Goal: Information Seeking & Learning: Learn about a topic

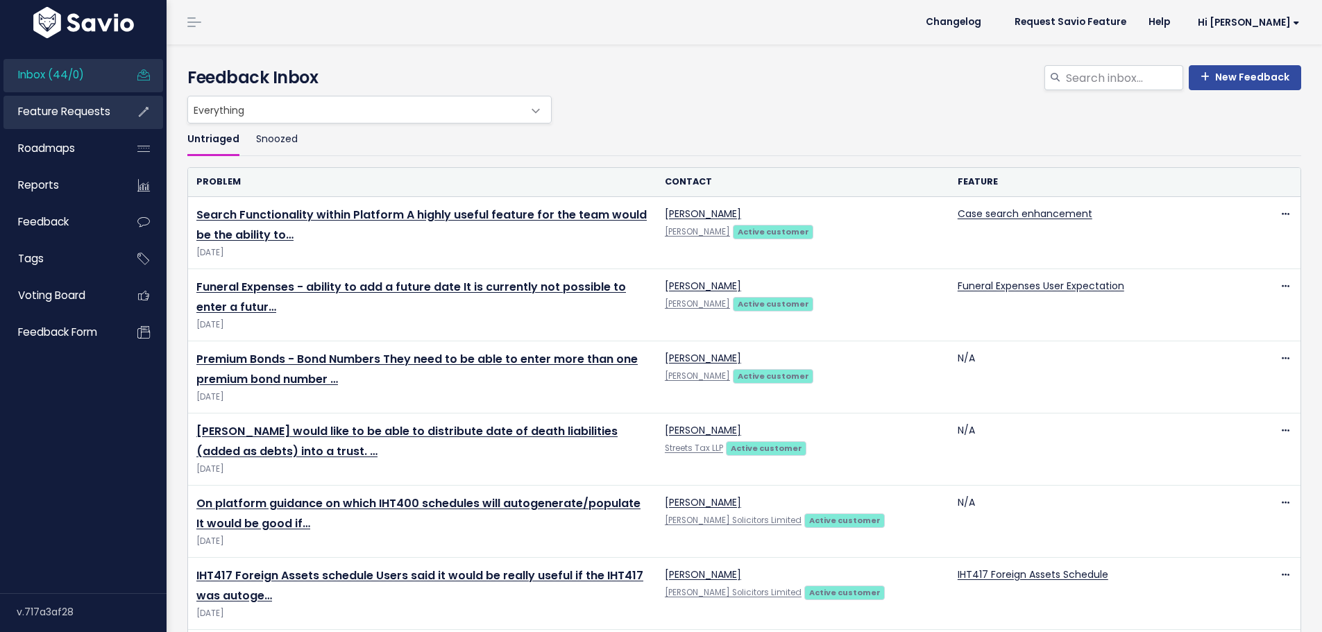
click at [63, 119] on link "Feature Requests" at bounding box center [59, 112] width 112 height 32
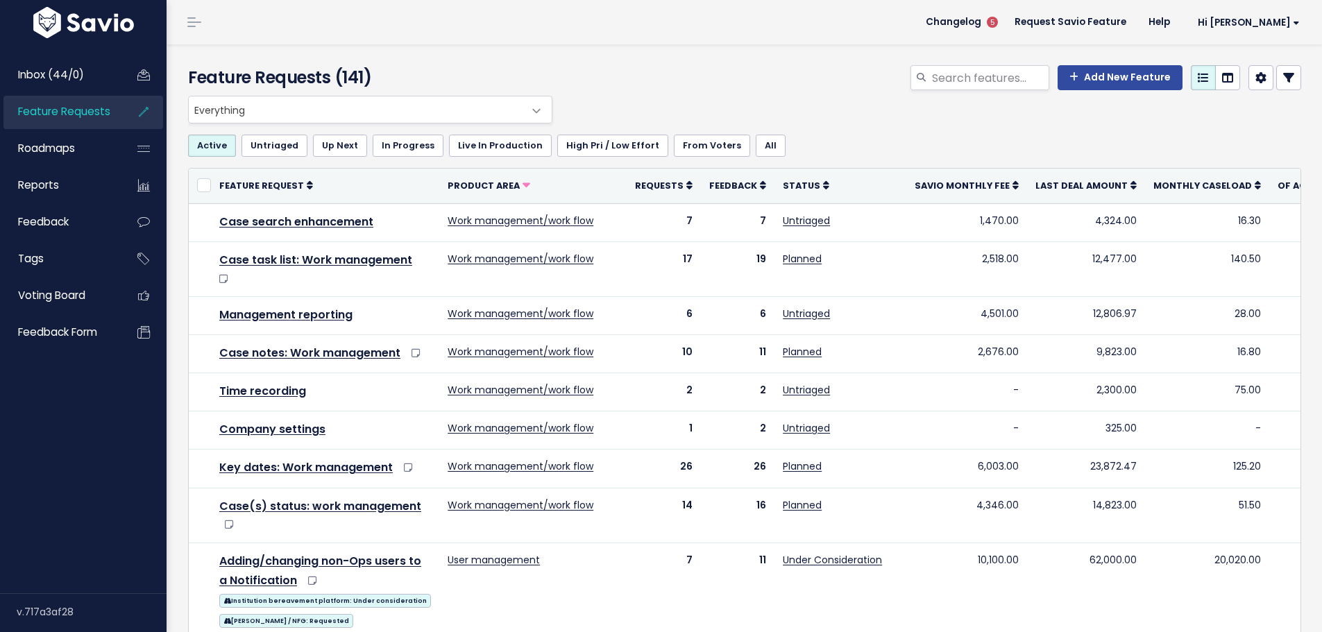
click at [1284, 78] on link at bounding box center [1288, 77] width 25 height 25
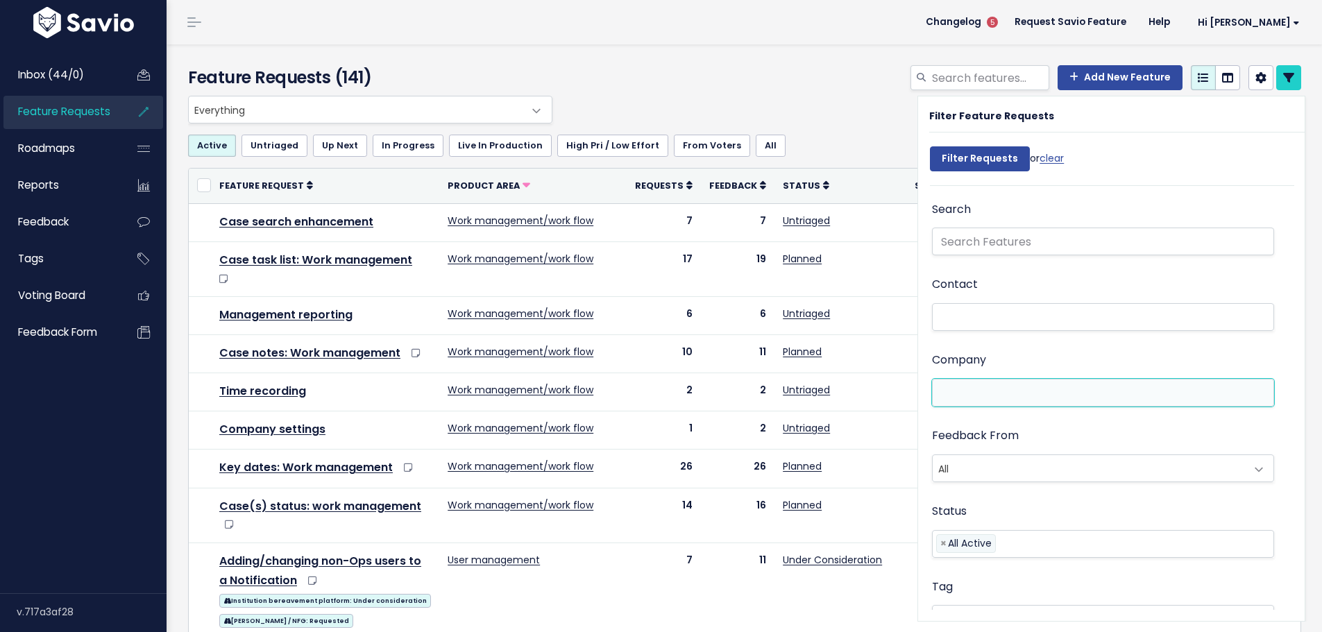
click at [998, 390] on li at bounding box center [1099, 393] width 327 height 15
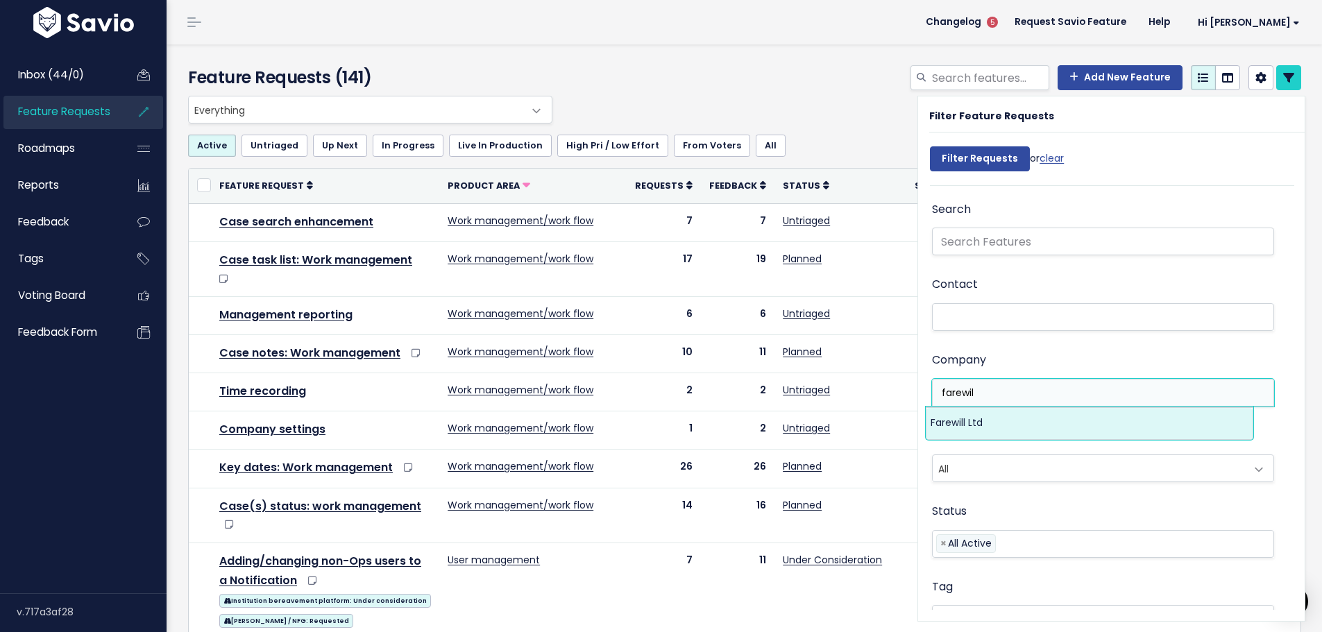
type input "farewil"
select select "6540071"
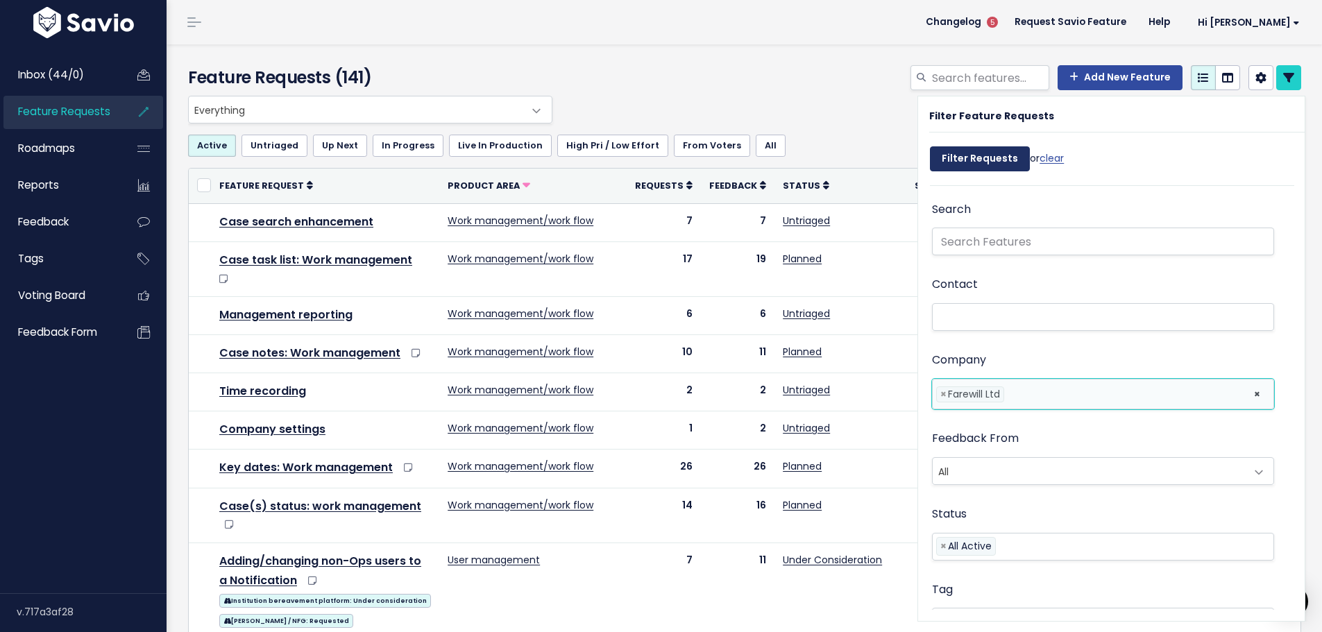
click at [959, 154] on input "Filter Requests" at bounding box center [980, 158] width 100 height 25
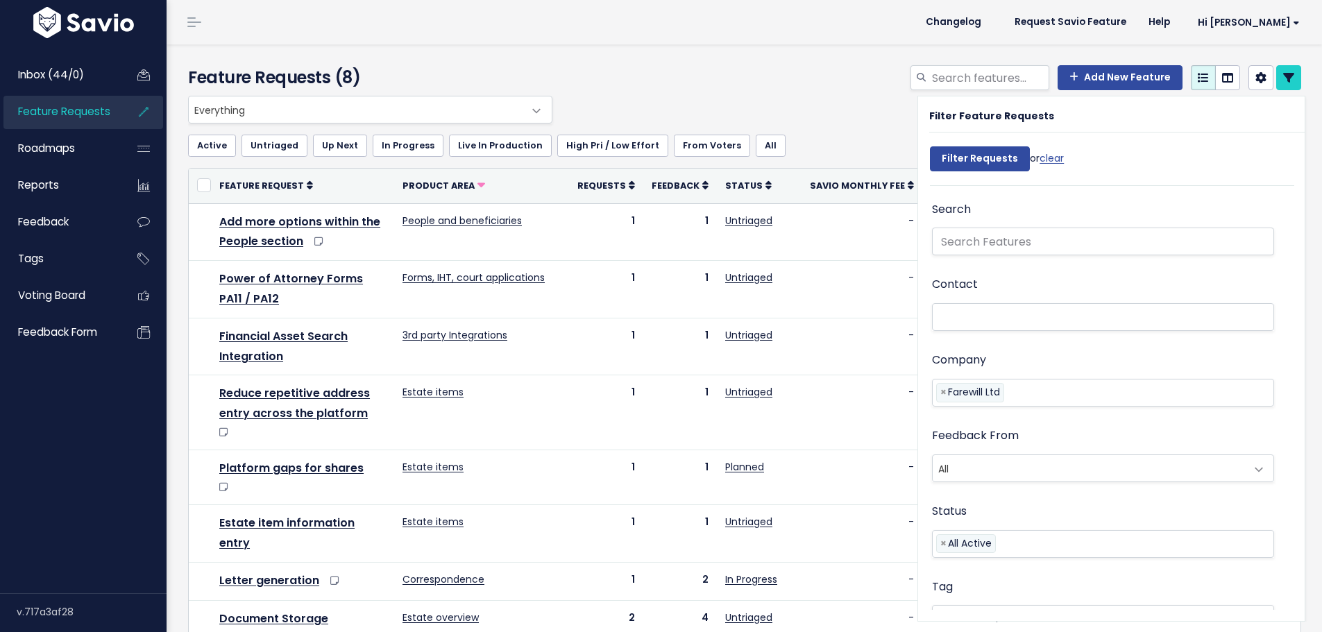
select select
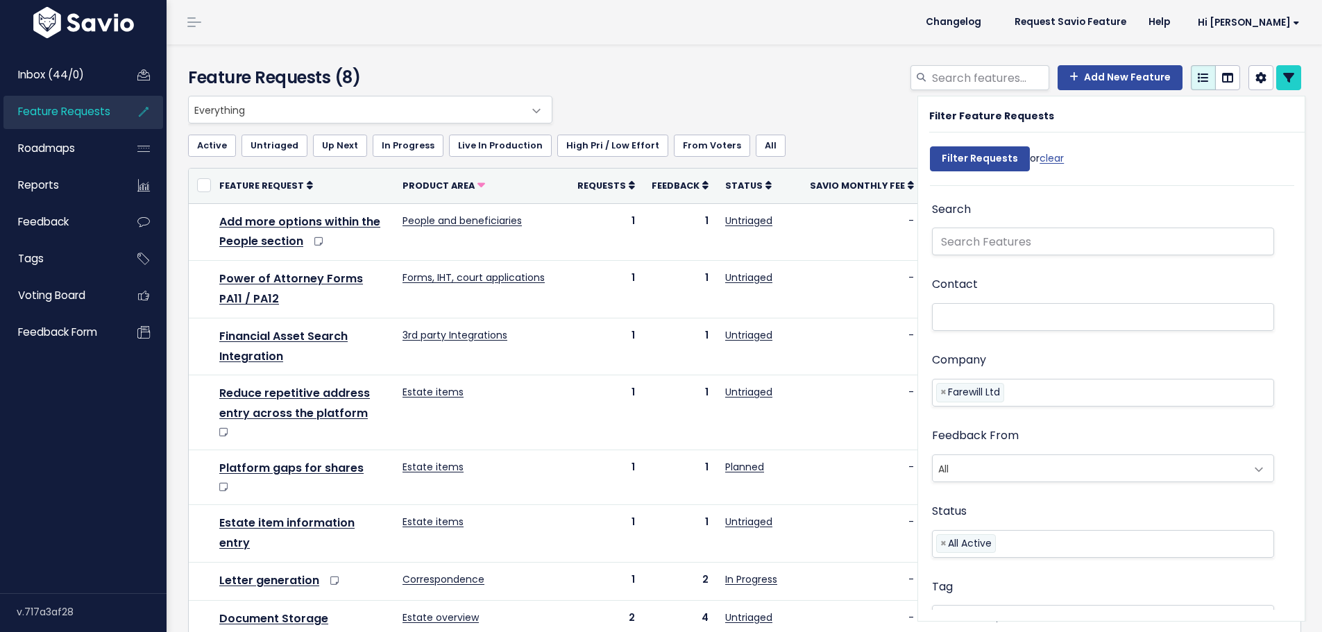
select select
click at [1283, 81] on icon at bounding box center [1288, 77] width 11 height 11
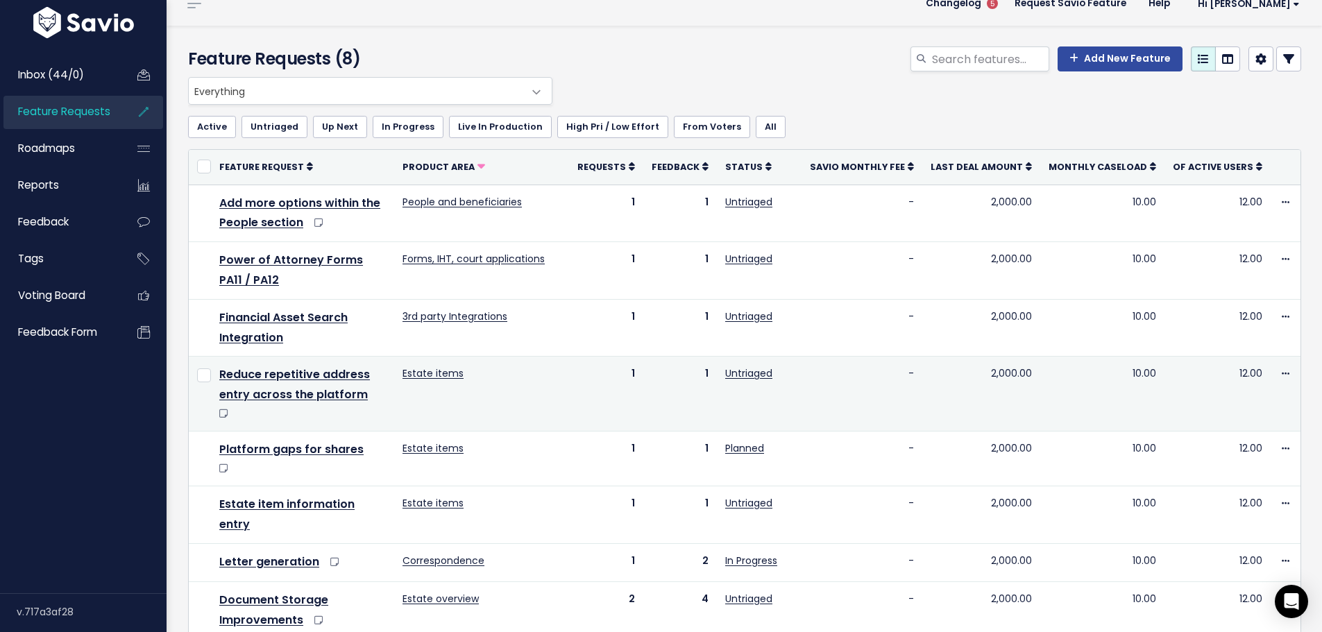
scroll to position [37, 0]
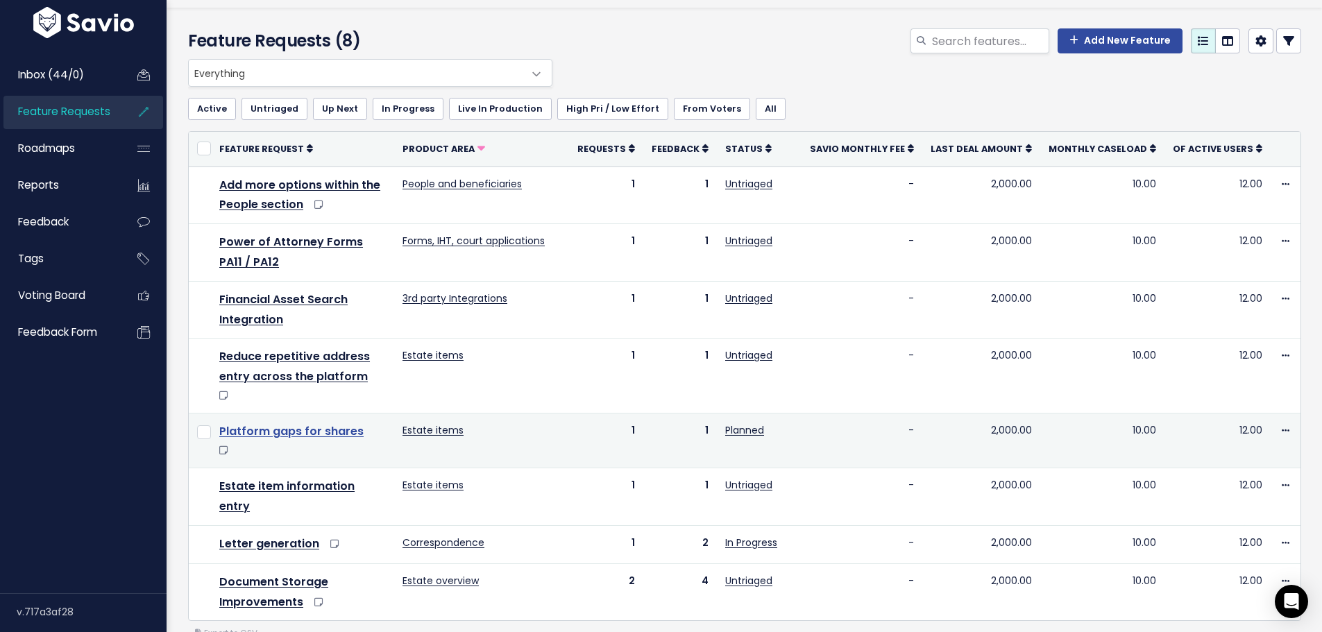
click at [272, 423] on link "Platform gaps for shares" at bounding box center [291, 431] width 144 height 16
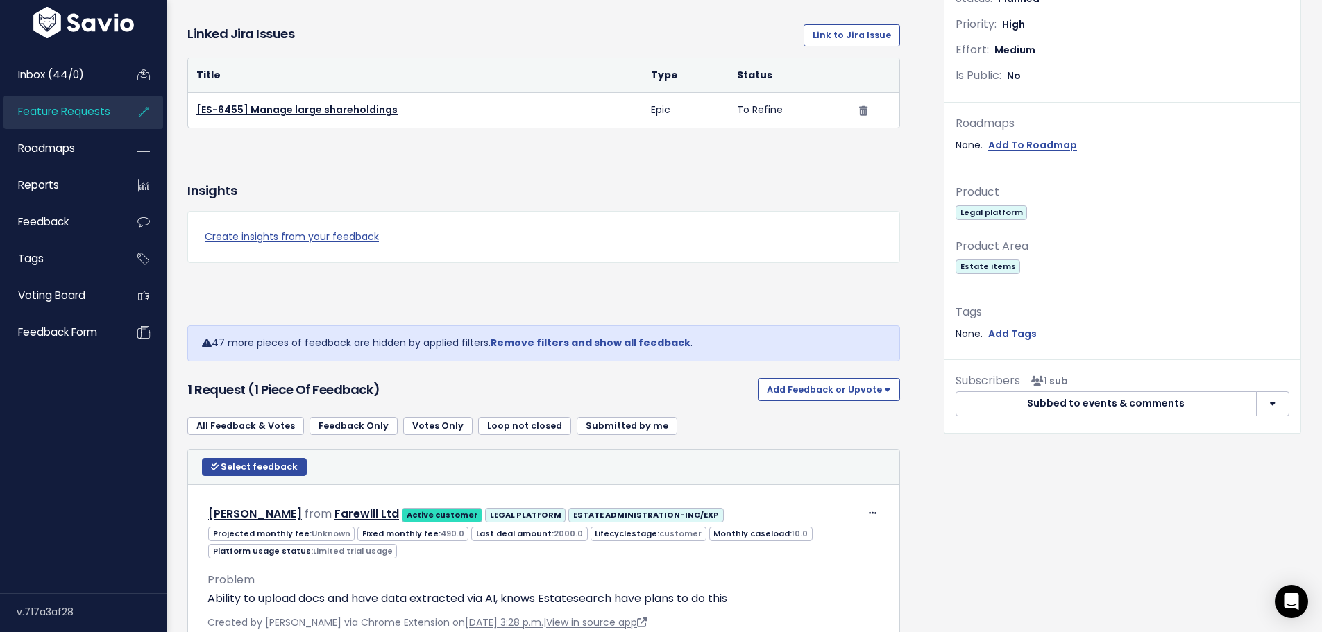
scroll to position [416, 0]
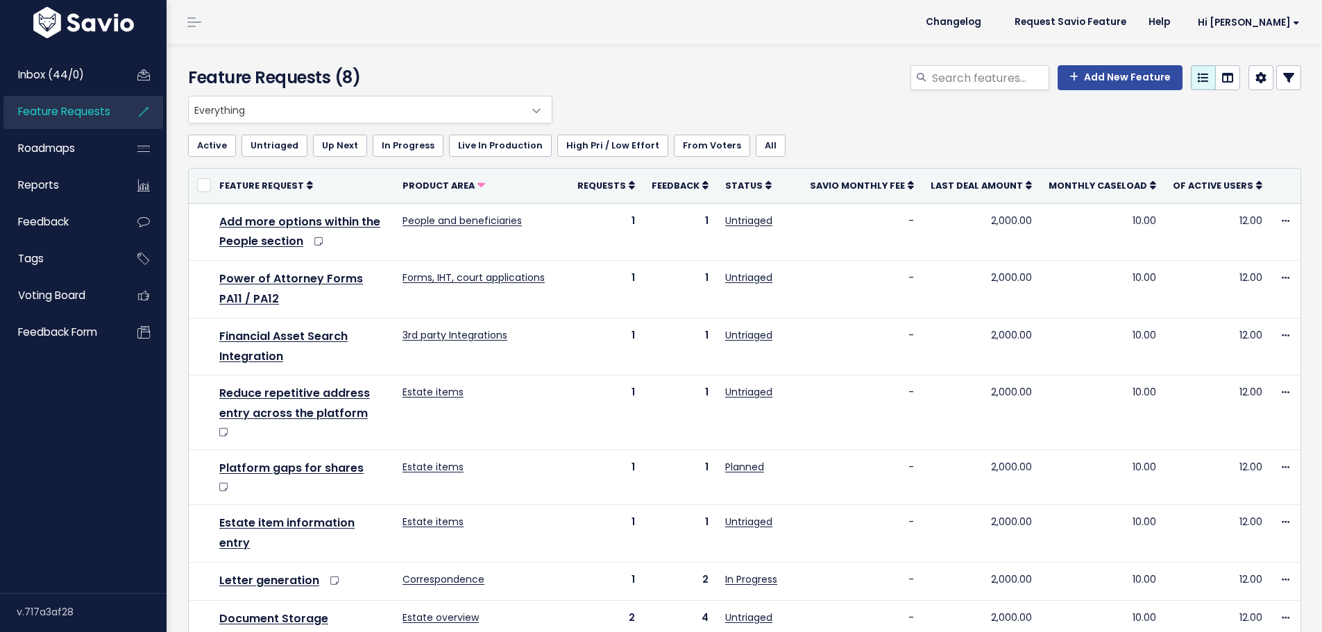
scroll to position [37, 0]
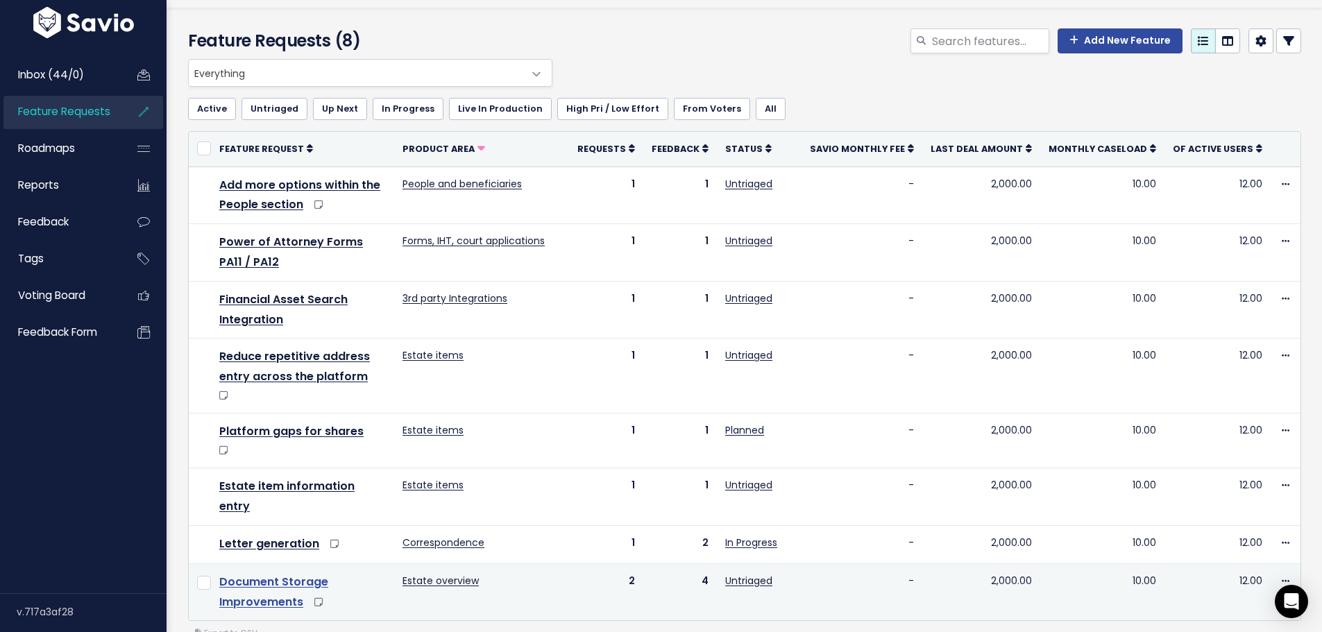
click at [250, 574] on link "Document Storage Improvements" at bounding box center [273, 592] width 109 height 36
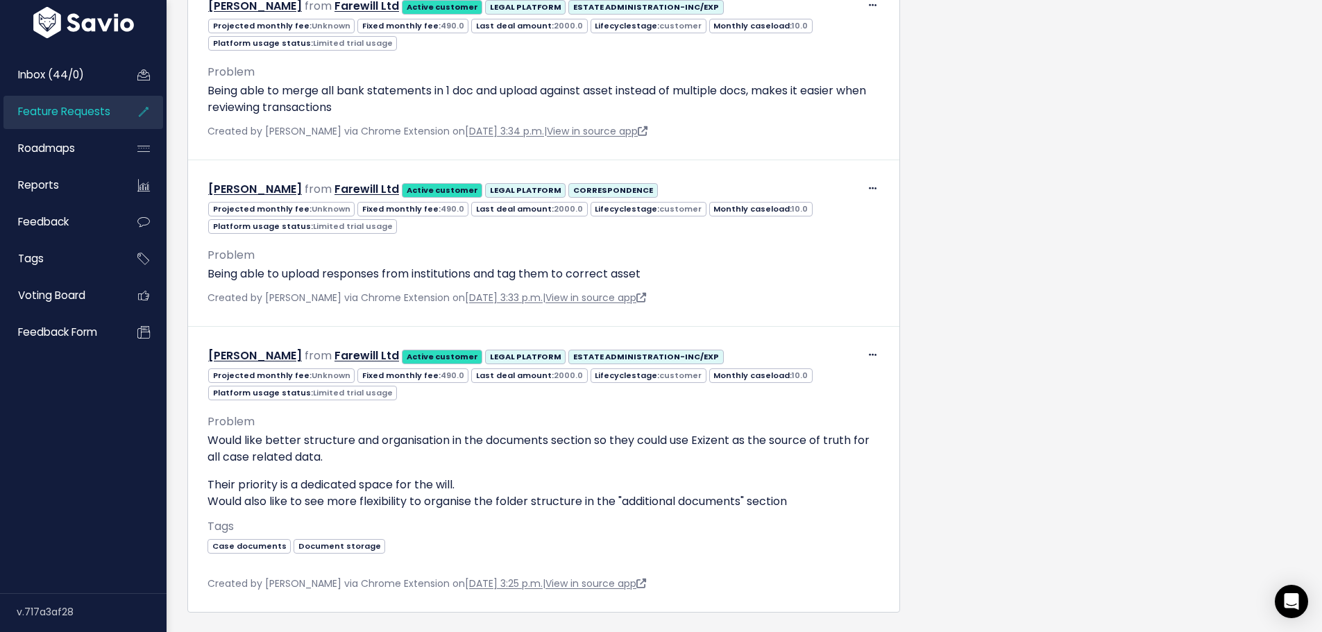
scroll to position [1315, 0]
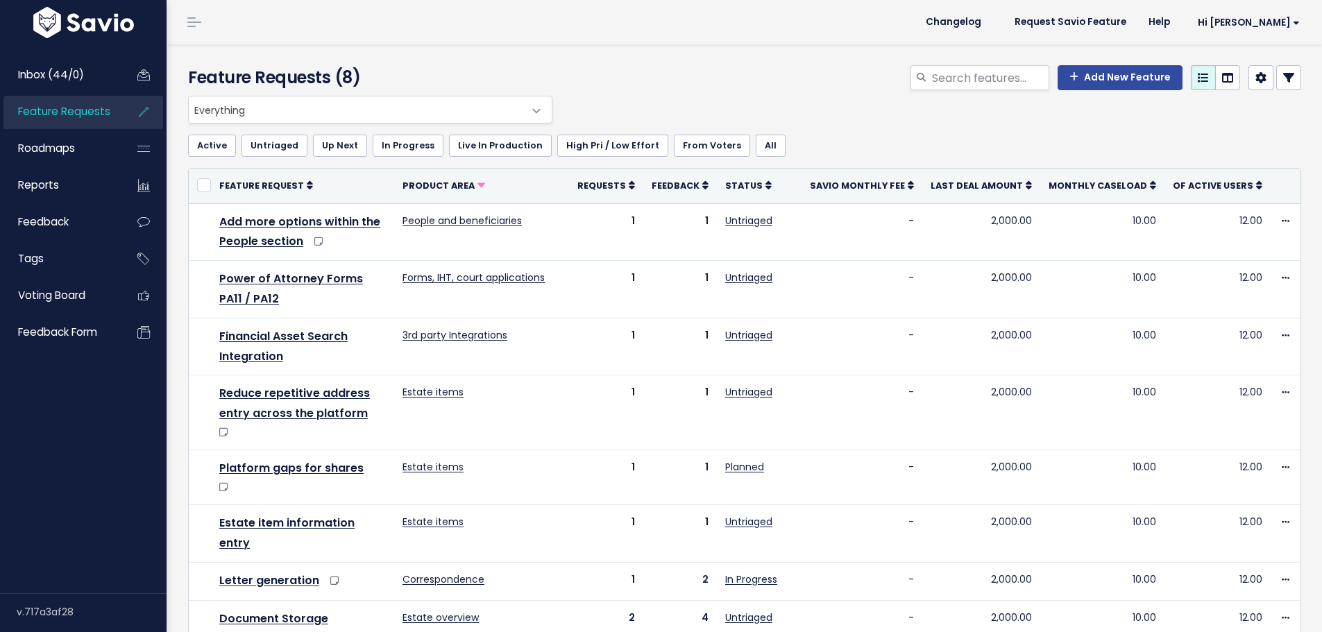
scroll to position [37, 0]
